Goal: Check status: Check status

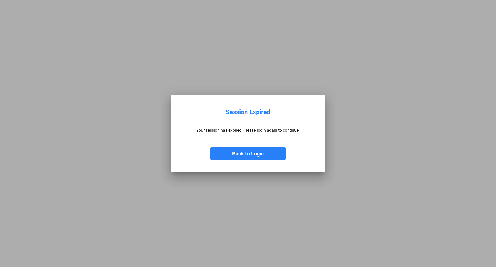
click at [233, 154] on button "Back to Login" at bounding box center [247, 153] width 75 height 13
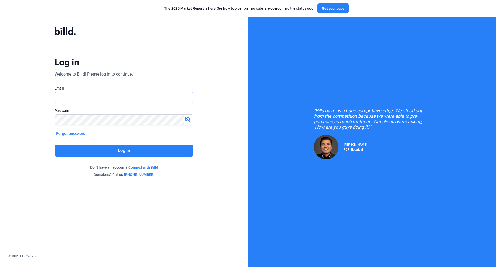
type input "[EMAIL_ADDRESS][DOMAIN_NAME]"
click at [128, 152] on button "Log in" at bounding box center [124, 150] width 139 height 12
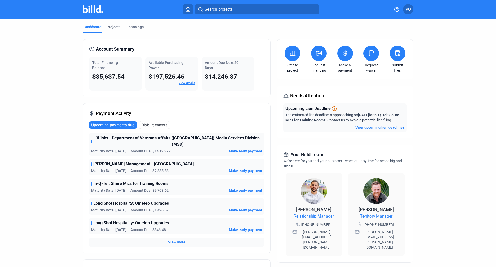
drag, startPoint x: 126, startPoint y: 75, endPoint x: 89, endPoint y: 74, distance: 37.2
click at [89, 74] on div "Total Financing Balance $85,637.54" at bounding box center [115, 74] width 53 height 34
copy span "$85,637.54"
click at [132, 29] on div "Financings" at bounding box center [135, 28] width 20 height 8
